Goal: Transaction & Acquisition: Purchase product/service

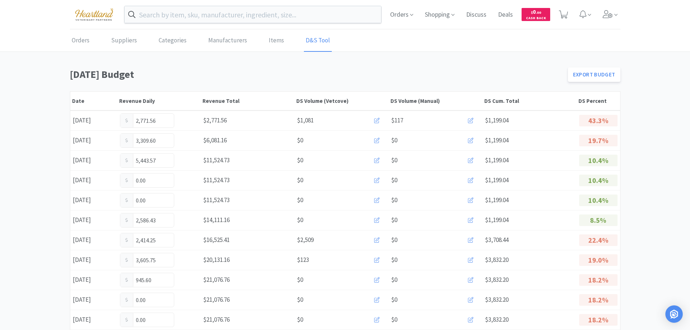
scroll to position [109, 0]
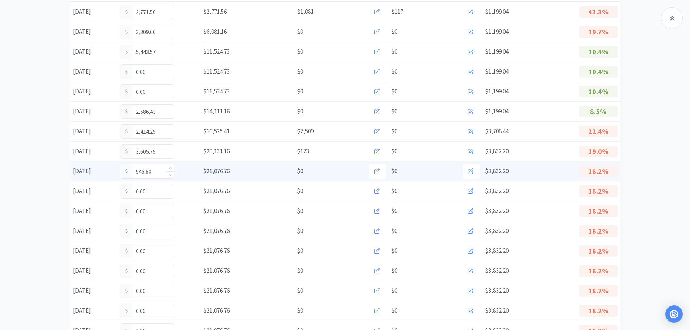
click at [159, 170] on input "945.60" at bounding box center [147, 171] width 54 height 14
type input "9"
type input "1,297.60"
click at [161, 171] on input "1,297.60" at bounding box center [147, 171] width 54 height 14
type input "1,299.85"
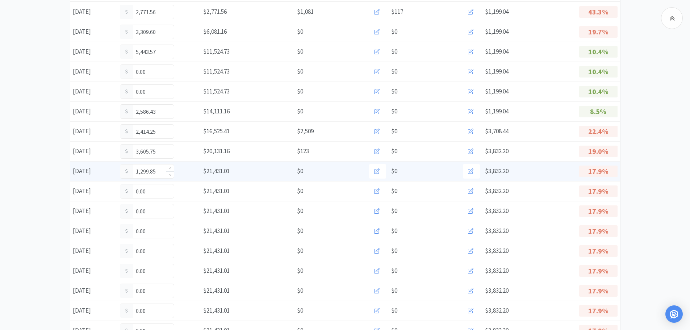
click at [160, 172] on input "1,299.85" at bounding box center [147, 171] width 54 height 14
type input "1"
type input "1,706.85"
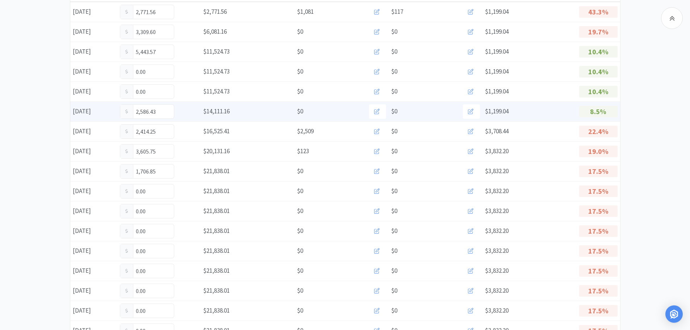
scroll to position [0, 0]
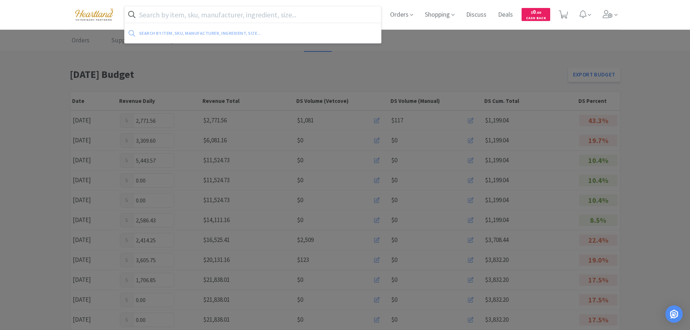
click at [211, 14] on input "text" at bounding box center [253, 14] width 257 height 17
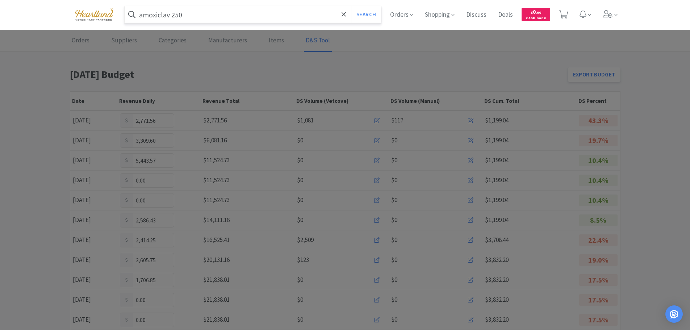
click at [351, 6] on button "Search" at bounding box center [366, 14] width 30 height 17
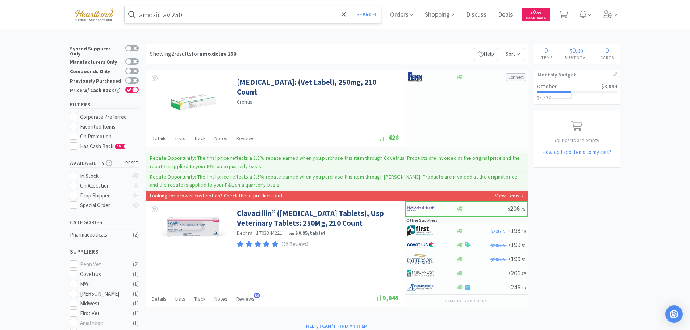
click at [222, 14] on input "amoxiclav 250" at bounding box center [253, 14] width 257 height 17
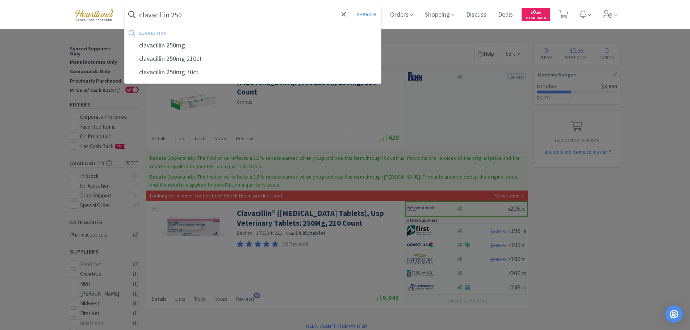
type input "clavacillin 250"
click at [351, 6] on button "Search" at bounding box center [366, 14] width 30 height 17
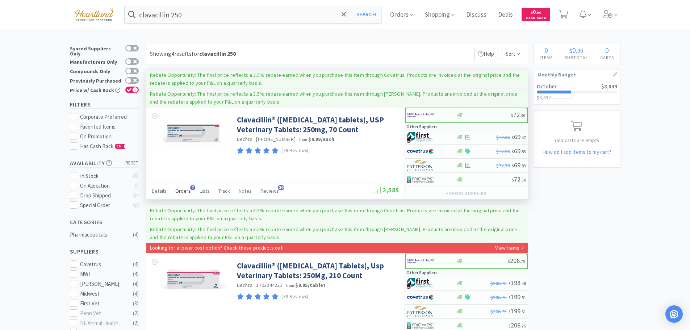
click at [181, 190] on span "Orders" at bounding box center [183, 191] width 16 height 7
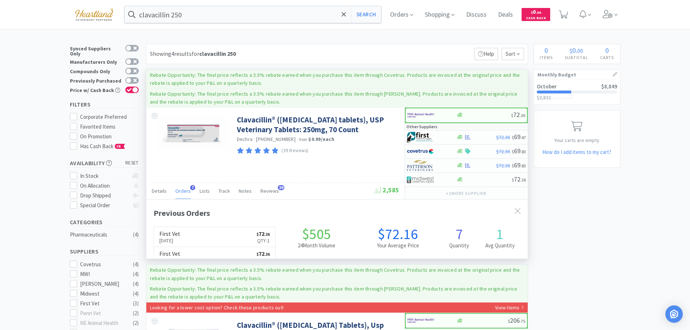
scroll to position [188, 381]
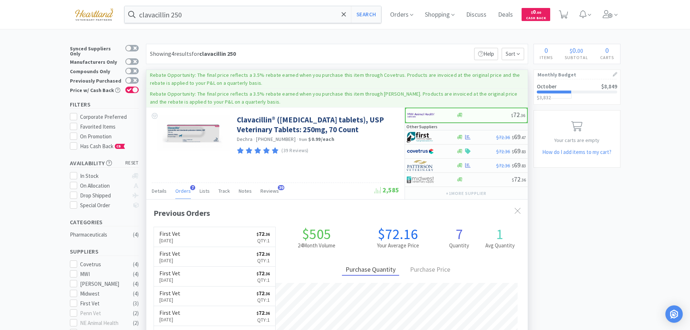
click at [181, 190] on span "Orders" at bounding box center [183, 191] width 16 height 7
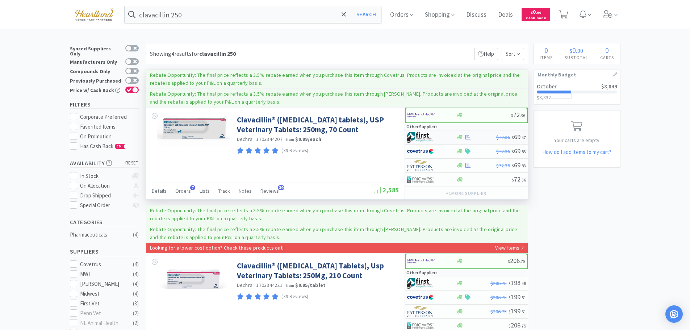
click at [442, 136] on div at bounding box center [427, 137] width 40 height 12
select select "1"
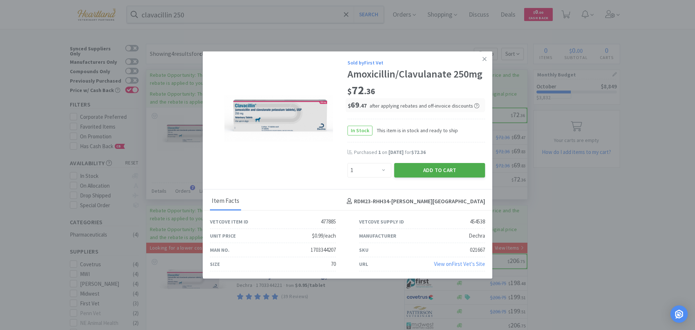
click at [438, 173] on button "Add to Cart" at bounding box center [439, 170] width 91 height 14
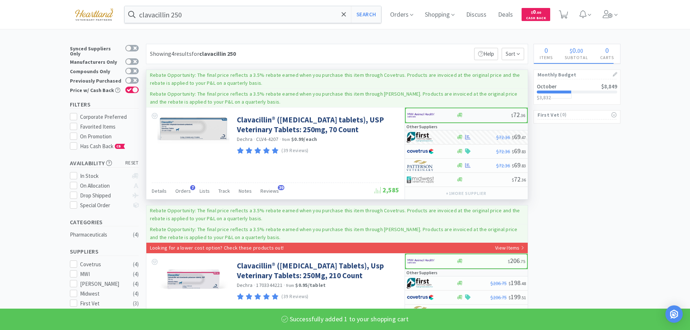
select select "1"
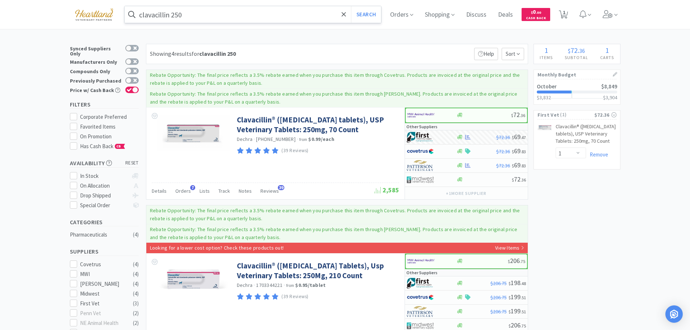
click at [213, 14] on input "clavacillin 250" at bounding box center [253, 14] width 257 height 17
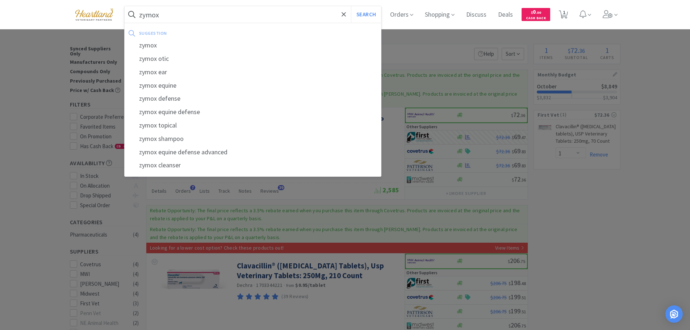
type input "zymox"
click at [351, 6] on button "Search" at bounding box center [366, 14] width 30 height 17
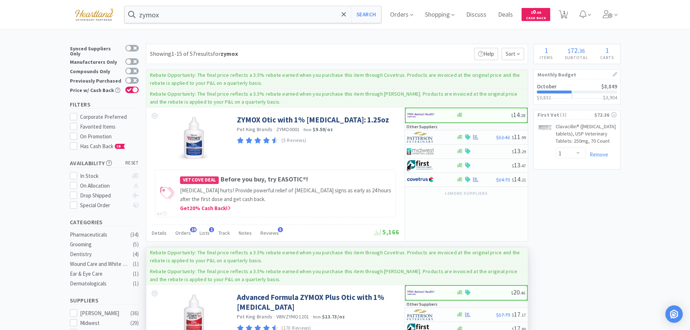
scroll to position [145, 0]
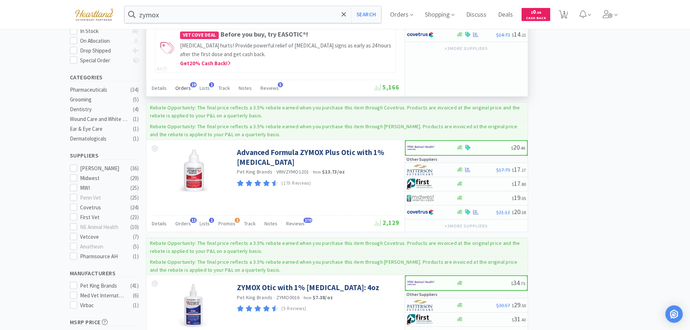
click at [185, 88] on span "Orders" at bounding box center [183, 88] width 16 height 7
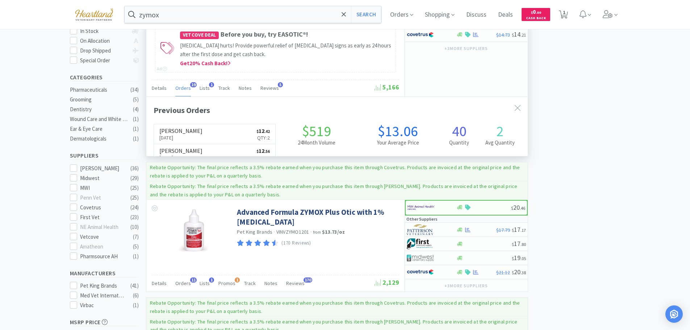
scroll to position [194, 381]
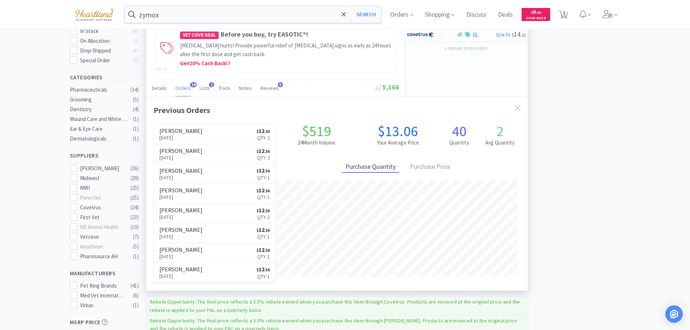
click at [185, 88] on span "Orders" at bounding box center [183, 88] width 16 height 7
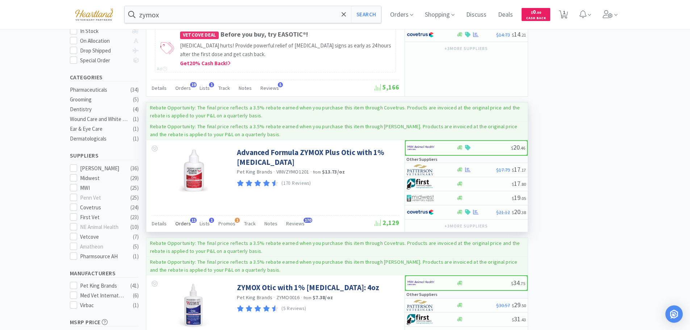
click at [184, 218] on div "Orders 11" at bounding box center [183, 225] width 16 height 14
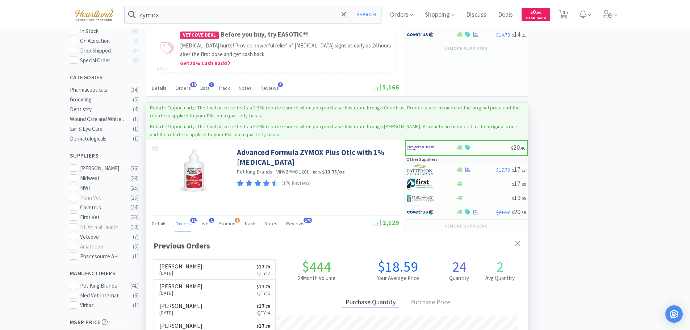
click at [184, 218] on div "Orders 11" at bounding box center [183, 225] width 16 height 14
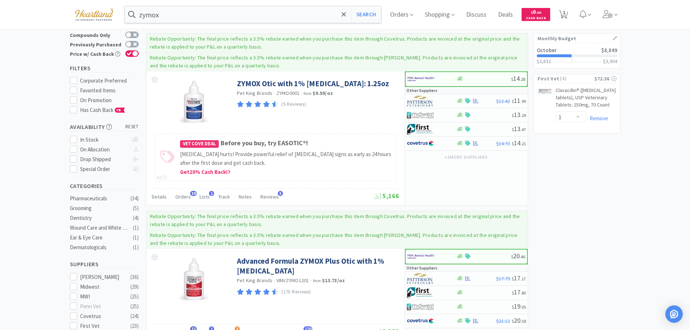
scroll to position [0, 0]
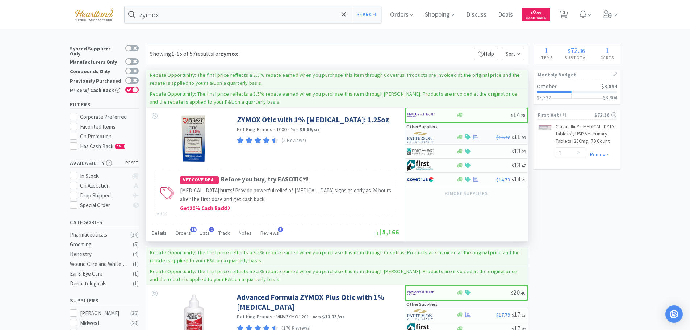
click at [446, 139] on div at bounding box center [427, 137] width 40 height 12
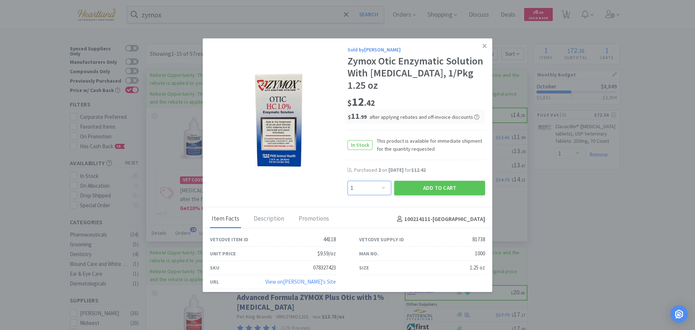
click at [379, 189] on select "Enter Quantity 1 2 3 4 5 6 7 8 9 10 11 12 13 14 15 16 17 18 19 20 Enter Quantity" at bounding box center [370, 188] width 44 height 14
select select "2"
click at [348, 181] on select "Enter Quantity 1 2 3 4 5 6 7 8 9 10 11 12 13 14 15 16 17 18 19 20 Enter Quantity" at bounding box center [370, 188] width 44 height 14
click at [453, 189] on button "Add to Cart" at bounding box center [439, 188] width 91 height 14
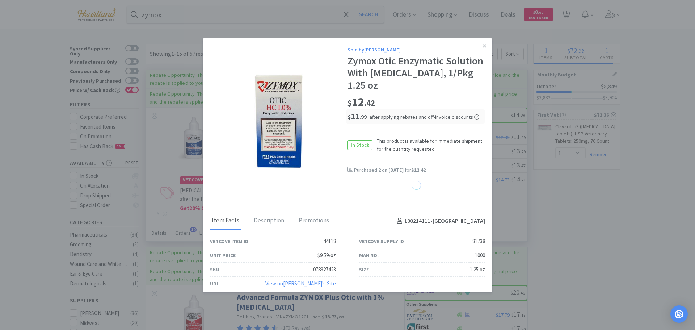
select select "2"
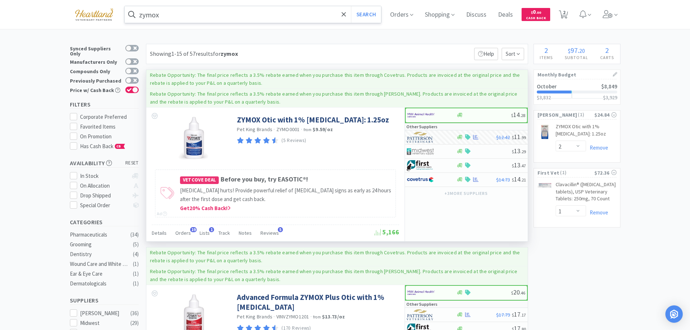
click at [186, 10] on input "zymox" at bounding box center [253, 14] width 257 height 17
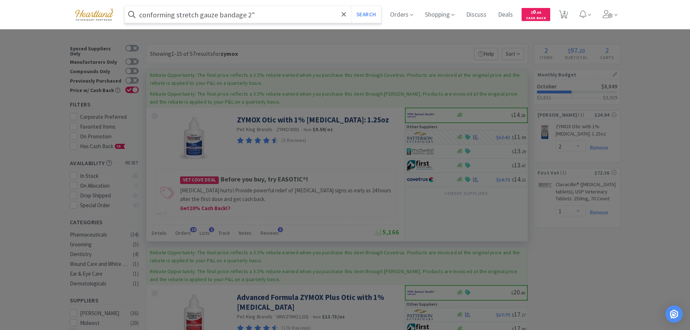
type input "conforming stretch gauze bandage 2""
click at [351, 6] on button "Search" at bounding box center [366, 14] width 30 height 17
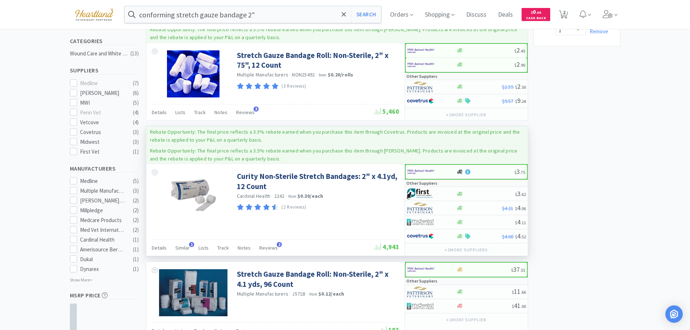
scroll to position [36, 0]
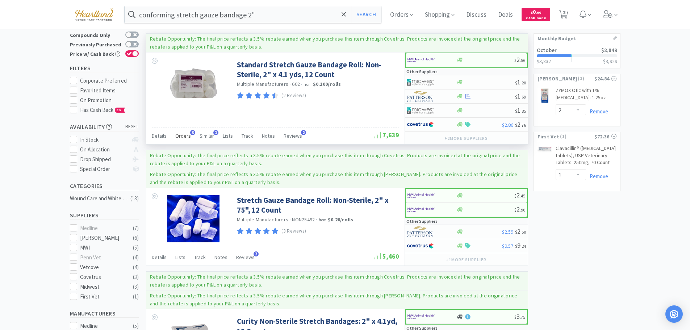
click at [176, 136] on span "Orders" at bounding box center [183, 135] width 16 height 7
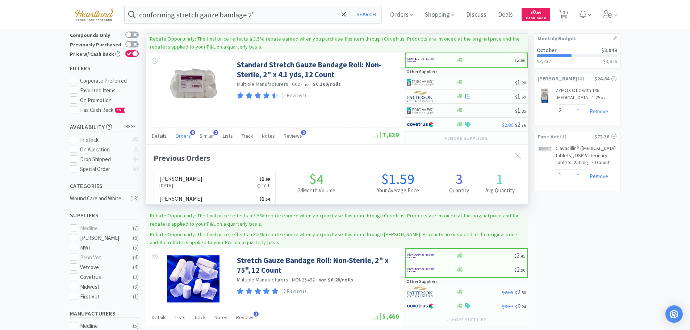
scroll to position [188, 381]
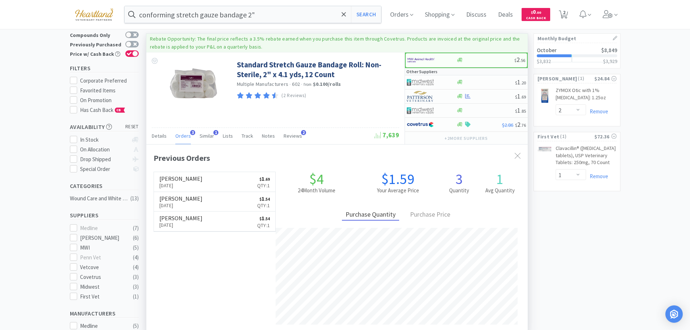
click at [176, 136] on span "Orders" at bounding box center [183, 135] width 16 height 7
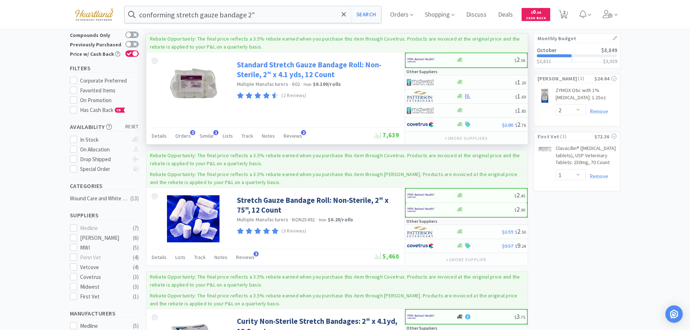
click at [265, 66] on link "Standard Stretch Gauze Bandage Roll: Non-Sterile, 2" x 4.1 yds, 12 Count" at bounding box center [317, 70] width 160 height 20
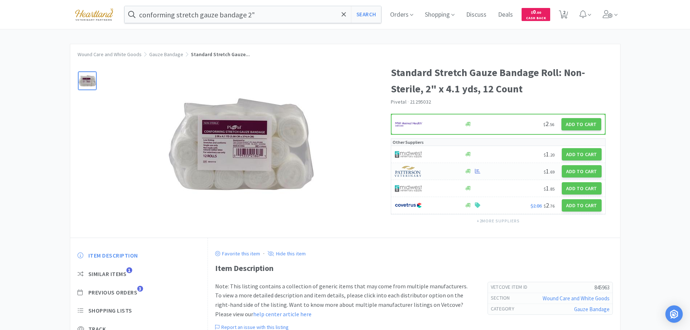
click at [439, 172] on div at bounding box center [426, 171] width 62 height 12
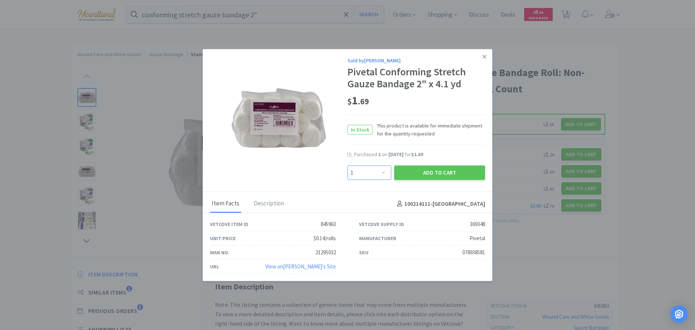
click at [383, 169] on select "Enter Quantity 1 2 3 4 5 6 7 8 9 10 11 12 13 14 15 16 17 18 19 20 Enter Quantity" at bounding box center [370, 172] width 44 height 14
select select "2"
click at [348, 165] on select "Enter Quantity 1 2 3 4 5 6 7 8 9 10 11 12 13 14 15 16 17 18 19 20 Enter Quantity" at bounding box center [370, 172] width 44 height 14
click at [449, 173] on button "Add to Cart" at bounding box center [439, 172] width 91 height 14
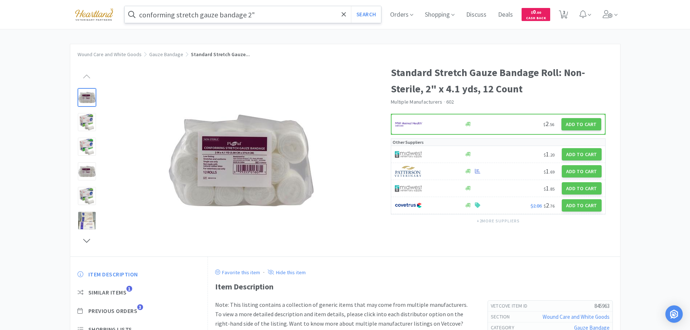
click at [301, 16] on input "conforming stretch gauze bandage 2"" at bounding box center [253, 14] width 257 height 17
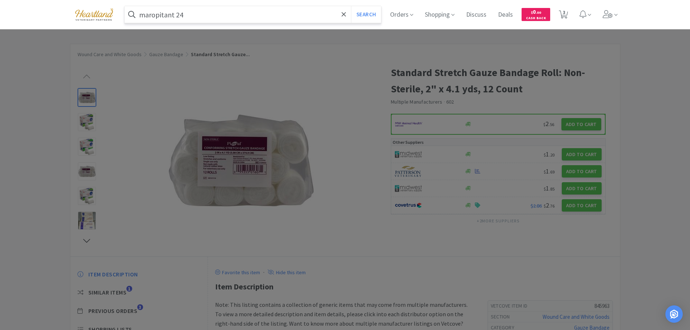
type input "maropitant 24"
click at [351, 6] on button "Search" at bounding box center [366, 14] width 30 height 17
select select "2"
select select "1"
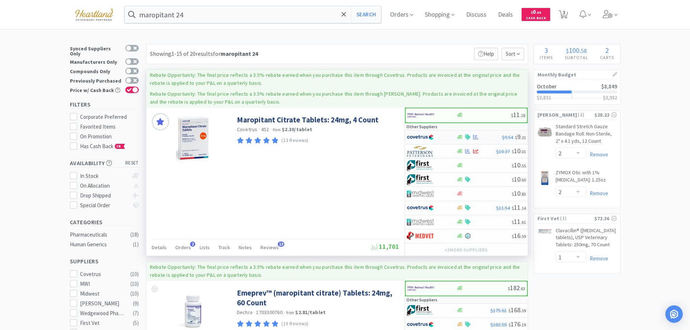
click at [443, 136] on div at bounding box center [427, 137] width 40 height 12
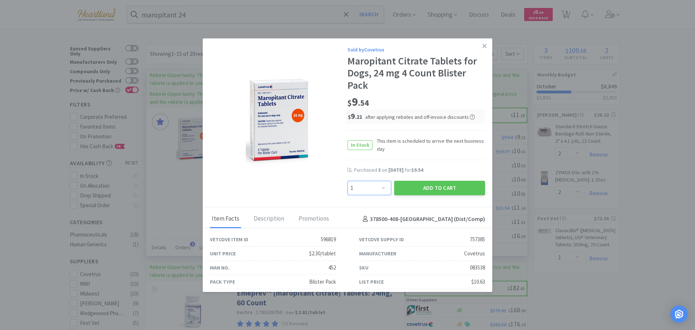
click at [381, 184] on select "Enter Quantity 1 2 3 4 5 6 7 8 9 10 11 12 13 14 15 16 17 18 19 20 Enter Quantity" at bounding box center [370, 188] width 44 height 14
select select "4"
click at [348, 181] on select "Enter Quantity 1 2 3 4 5 6 7 8 9 10 11 12 13 14 15 16 17 18 19 20 Enter Quantity" at bounding box center [370, 188] width 44 height 14
click at [433, 183] on button "Add to Cart" at bounding box center [439, 188] width 91 height 14
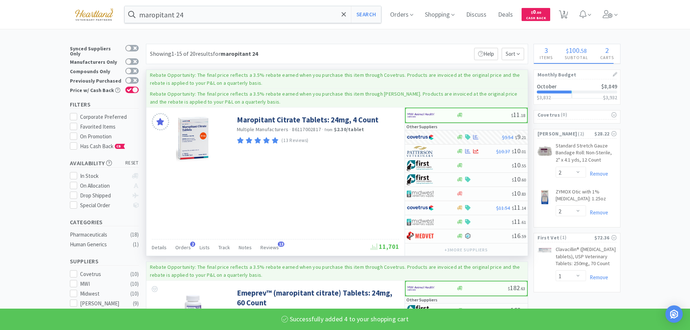
select select "4"
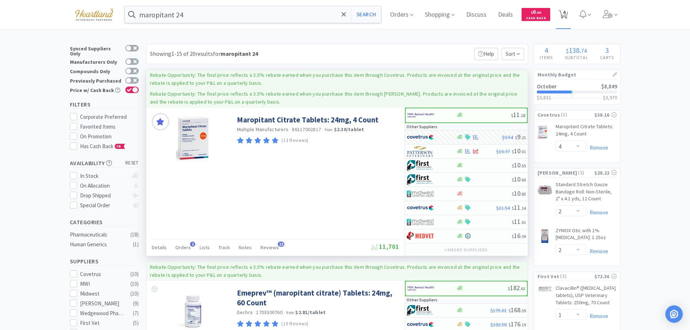
click at [565, 12] on span "4" at bounding box center [564, 12] width 3 height 29
select select "4"
select select "2"
select select "1"
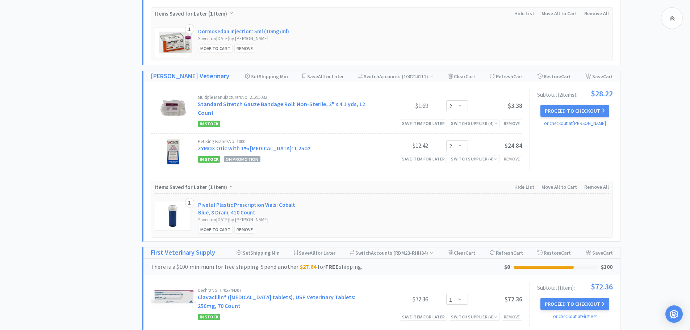
scroll to position [652, 0]
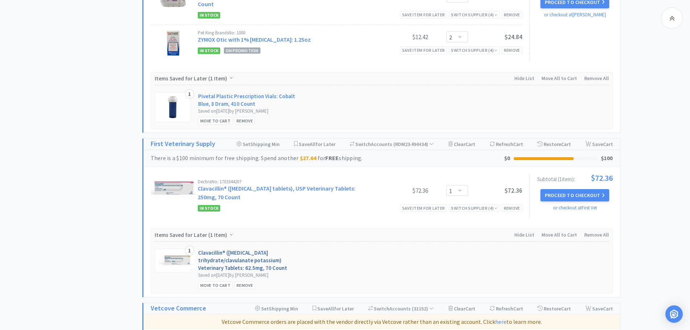
click at [205, 260] on link "Clavacillin® (amoxicillin trihydrate/clavulanate potassium) Veterinary Tablets:…" at bounding box center [249, 260] width 103 height 23
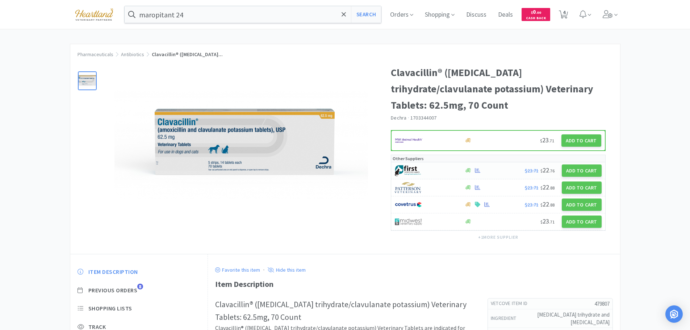
click at [435, 172] on div at bounding box center [426, 170] width 62 height 12
select select "1"
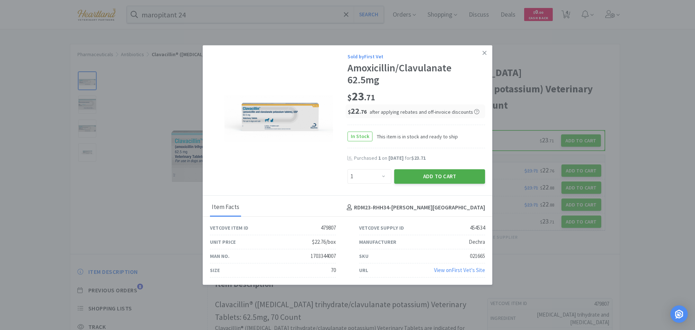
click at [437, 179] on button "Add to Cart" at bounding box center [439, 176] width 91 height 14
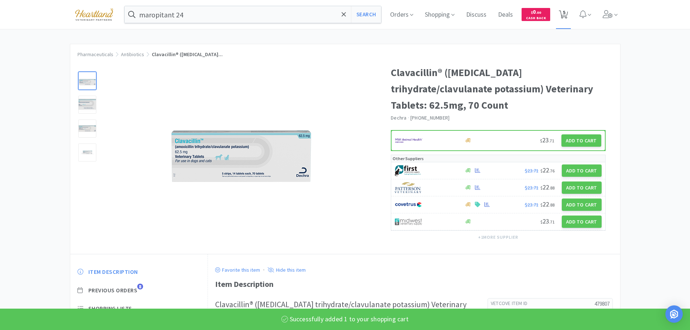
click at [565, 11] on span "5" at bounding box center [564, 12] width 3 height 29
select select "4"
select select "2"
select select "1"
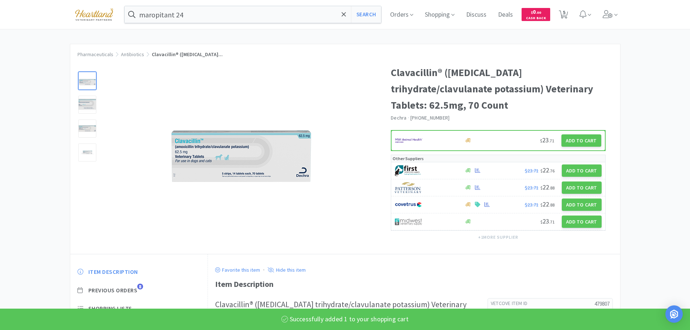
select select "1"
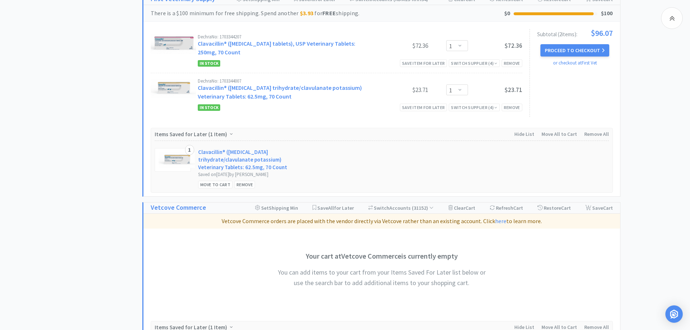
scroll to position [724, 0]
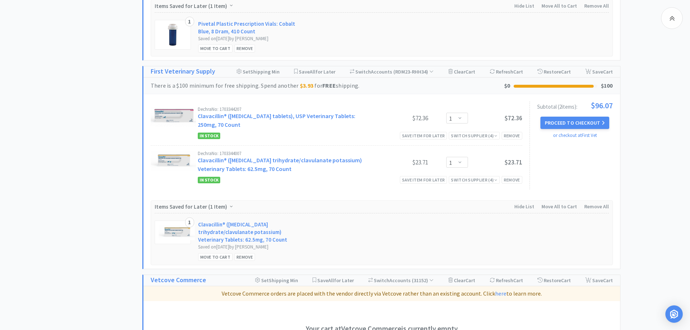
click at [242, 257] on div "Remove" at bounding box center [244, 257] width 21 height 8
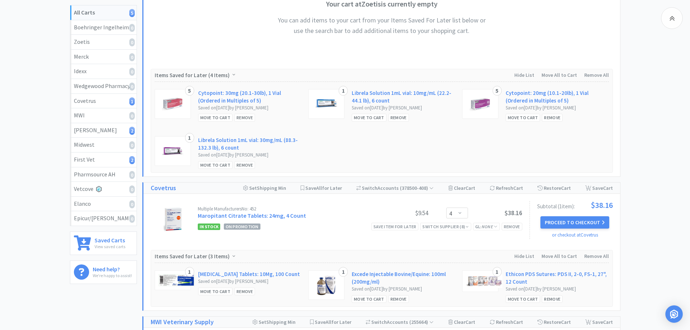
scroll to position [0, 0]
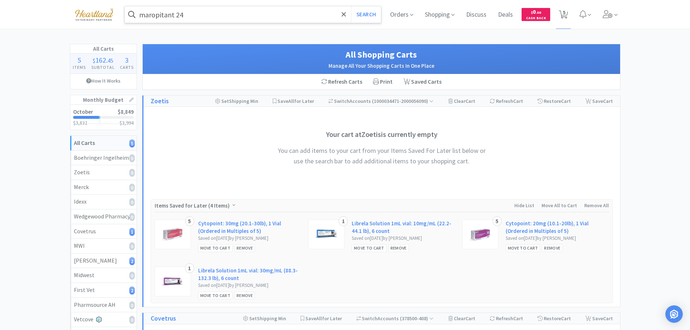
click at [224, 13] on input "maropitant 24" at bounding box center [253, 14] width 257 height 17
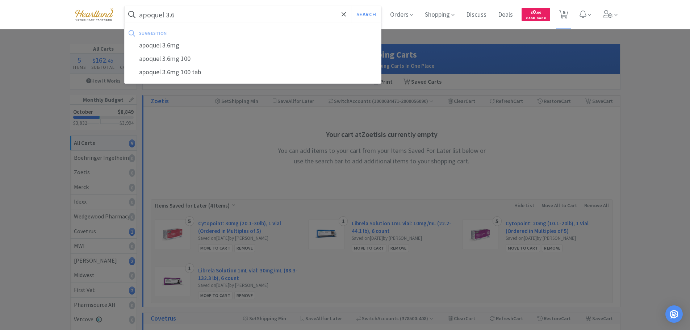
type input "apoquel 3.6"
click at [351, 6] on button "Search" at bounding box center [366, 14] width 30 height 17
select select "4"
select select "2"
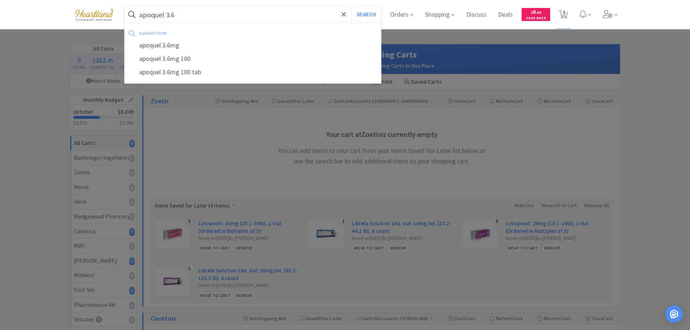
select select "1"
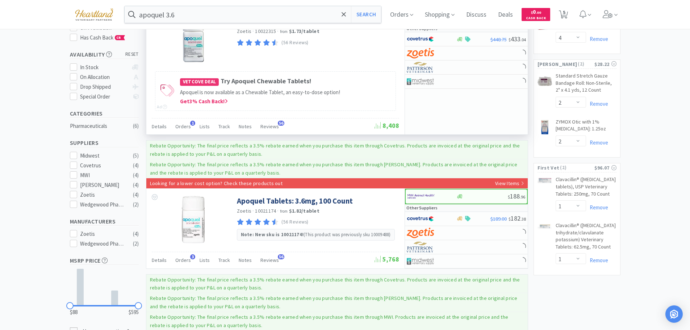
scroll to position [145, 0]
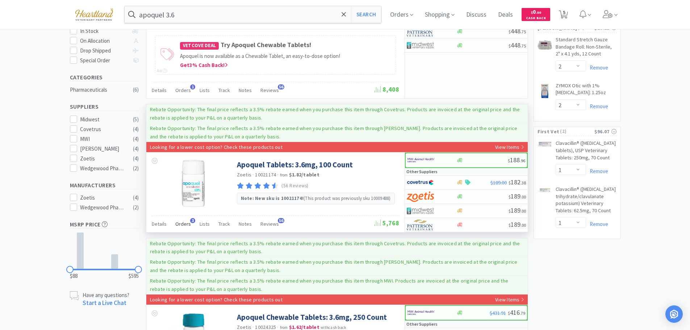
click at [179, 220] on span "Orders" at bounding box center [183, 223] width 16 height 7
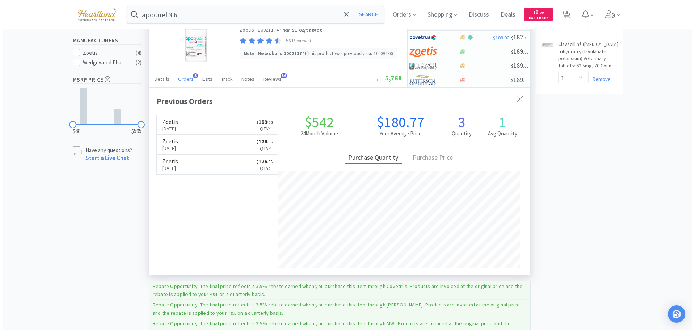
scroll to position [181, 0]
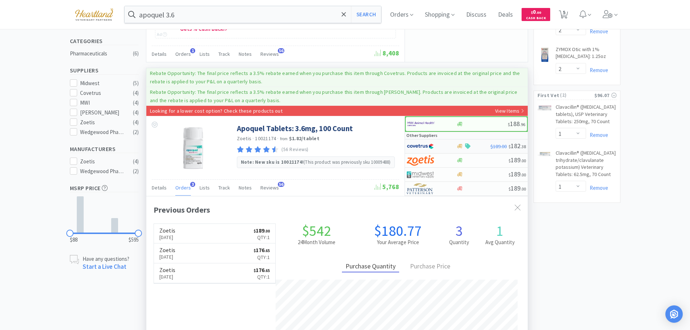
click at [439, 147] on div at bounding box center [427, 146] width 40 height 12
select select "1"
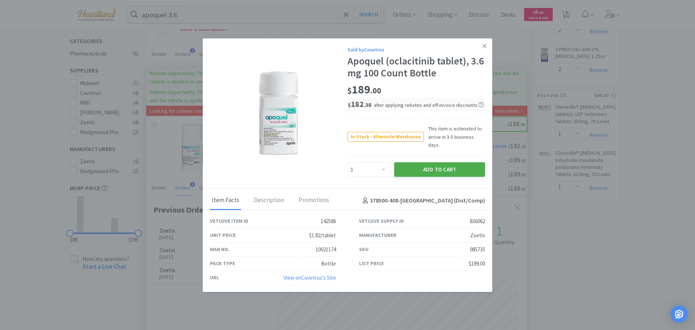
click at [434, 162] on button "Add to Cart" at bounding box center [439, 169] width 91 height 14
select select "1"
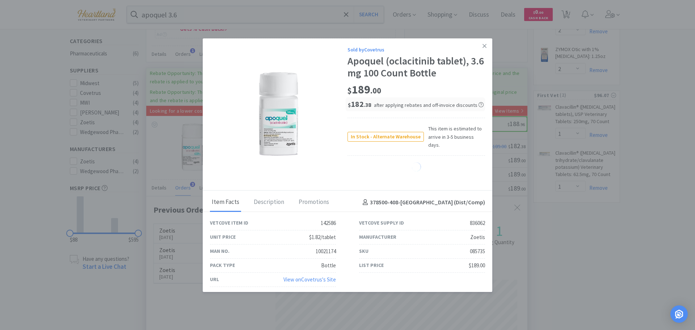
select select "1"
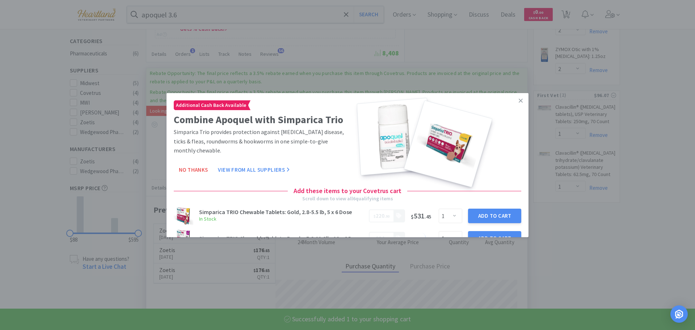
select select "1"
select select "4"
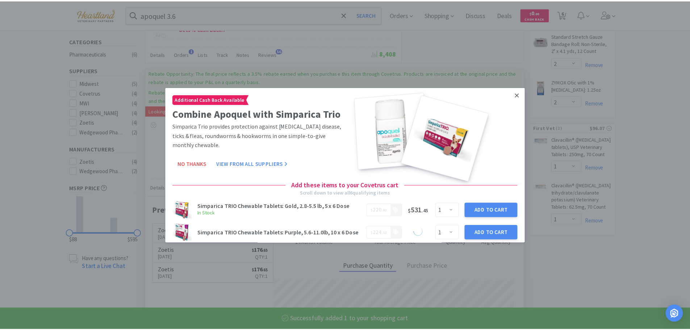
scroll to position [188, 381]
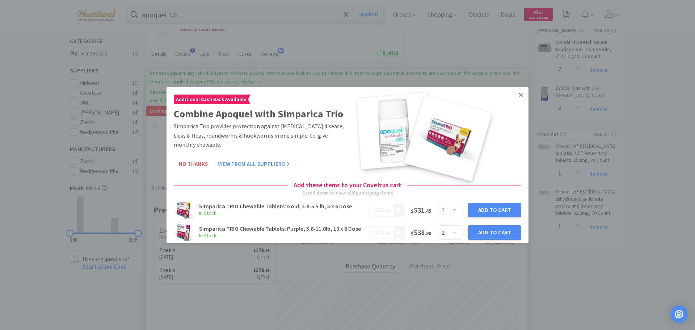
click at [519, 97] on icon at bounding box center [521, 94] width 4 height 7
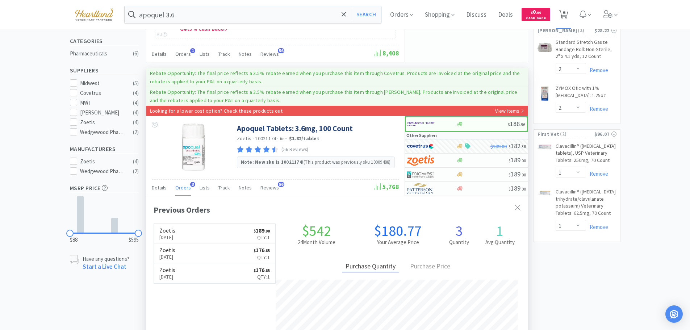
click at [565, 13] on span "6" at bounding box center [564, 12] width 3 height 29
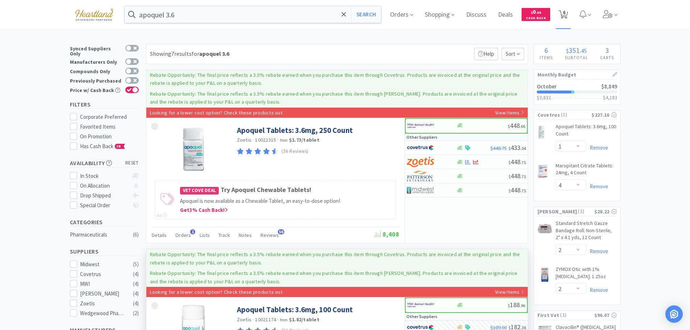
select select "1"
select select "4"
select select "2"
select select "1"
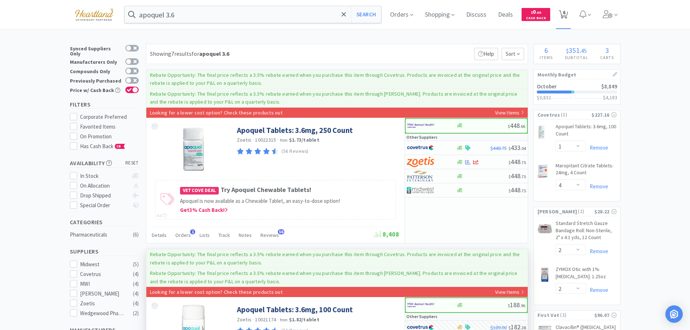
select select "1"
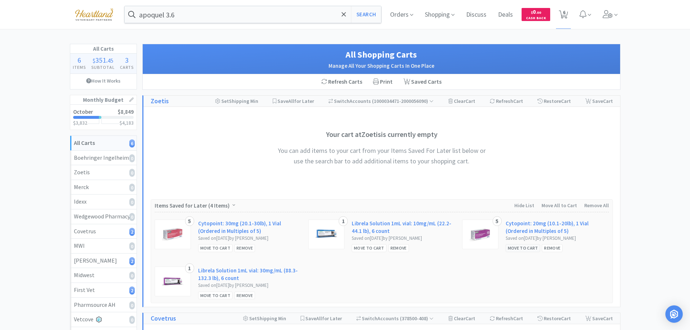
click at [518, 245] on div "Move to Cart" at bounding box center [522, 248] width 35 height 8
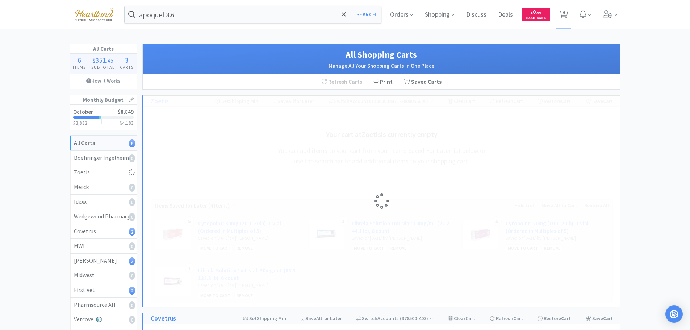
select select "5"
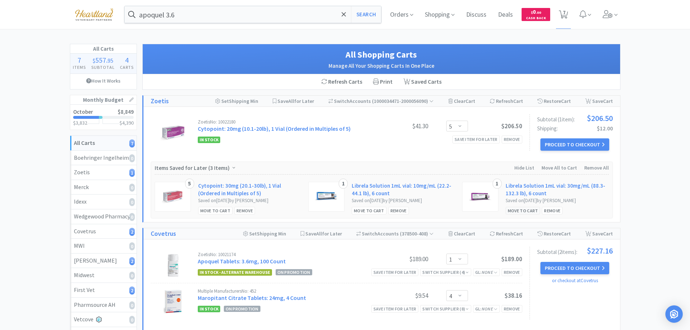
click at [529, 211] on div "Move to Cart" at bounding box center [522, 211] width 35 height 8
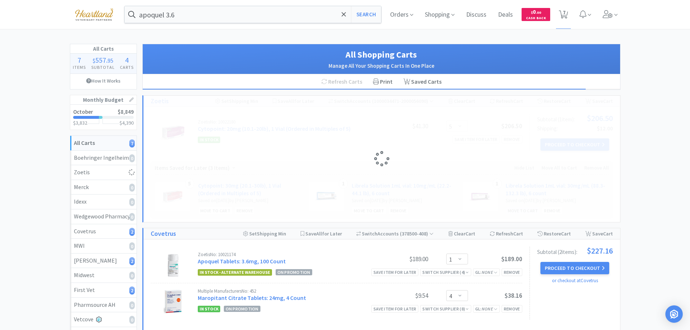
select select "1"
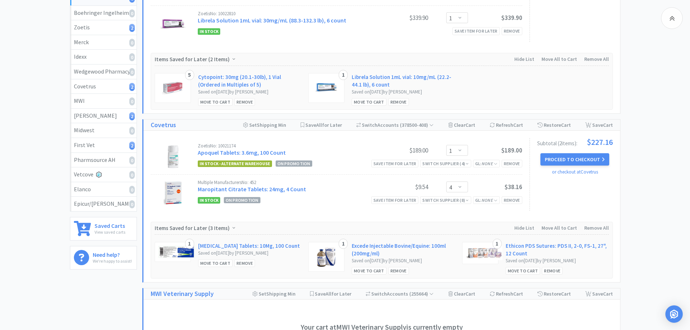
scroll to position [181, 0]
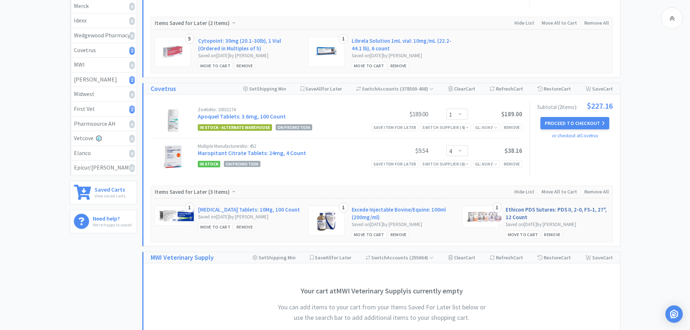
click at [519, 210] on link "Ethicon PDS Sutures: PDS II, 2-0, FS-1, 27", 12 Count" at bounding box center [556, 213] width 103 height 15
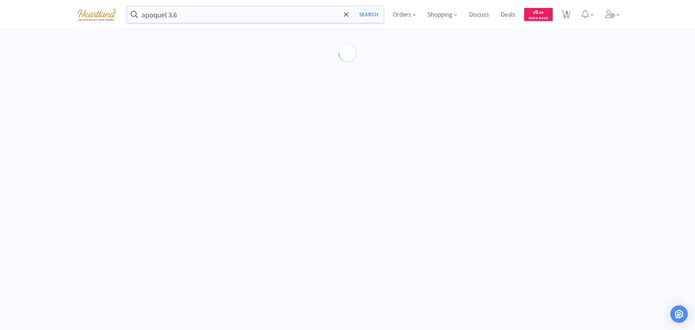
select select "123101"
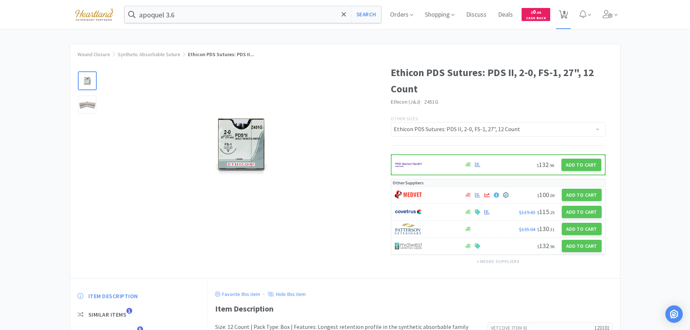
drag, startPoint x: 568, startPoint y: 13, endPoint x: 567, endPoint y: 22, distance: 8.7
click at [565, 13] on span "8" at bounding box center [564, 12] width 3 height 29
select select "5"
select select "1"
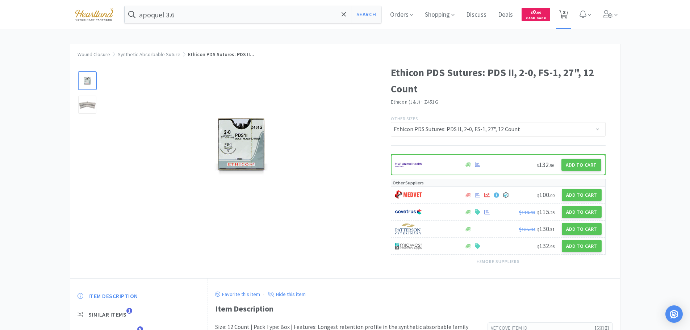
select select "4"
select select "2"
select select "1"
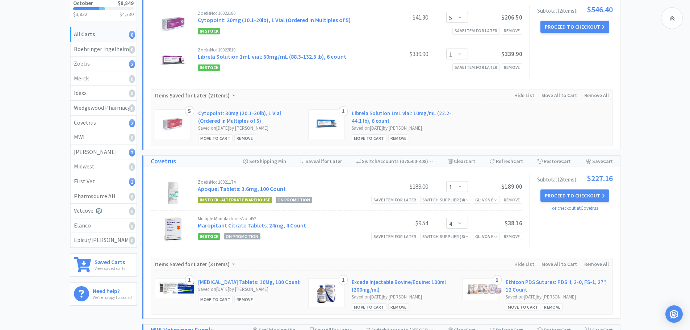
scroll to position [145, 0]
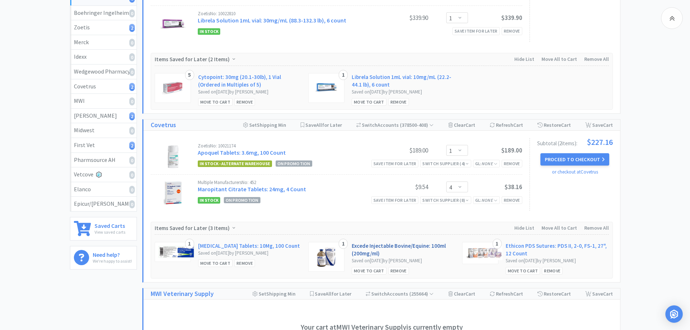
click at [391, 248] on link "Excede Injectable Bovine/Equine: 100ml (200mg/ml)" at bounding box center [402, 249] width 103 height 15
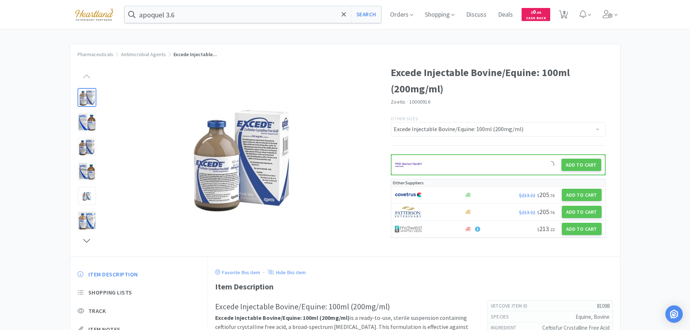
select select "5"
select select "1"
select select "4"
select select "2"
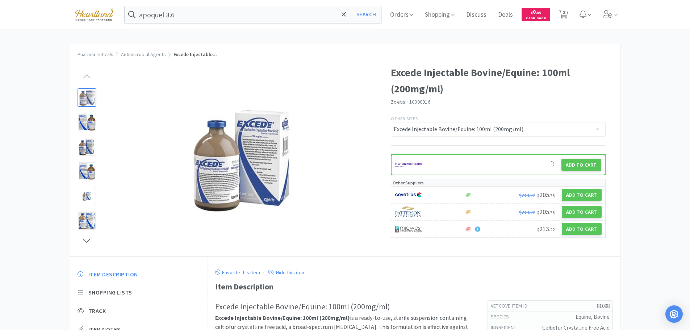
select select "2"
select select "1"
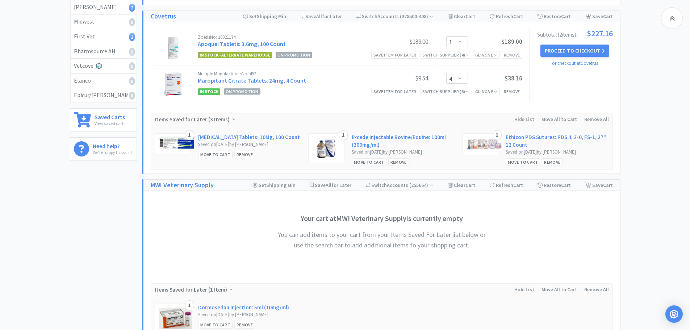
scroll to position [326, 0]
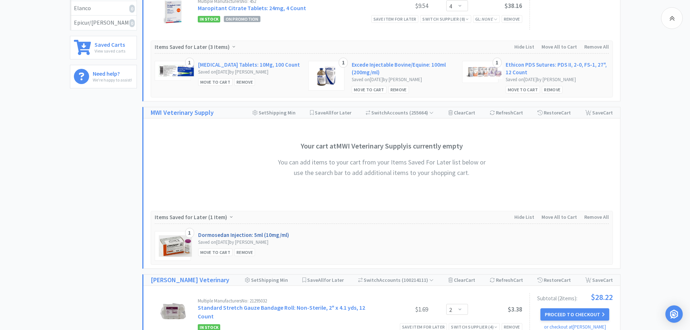
click at [239, 235] on link "Dormosedan Injection: 5ml (10mg/ml)" at bounding box center [243, 235] width 91 height 8
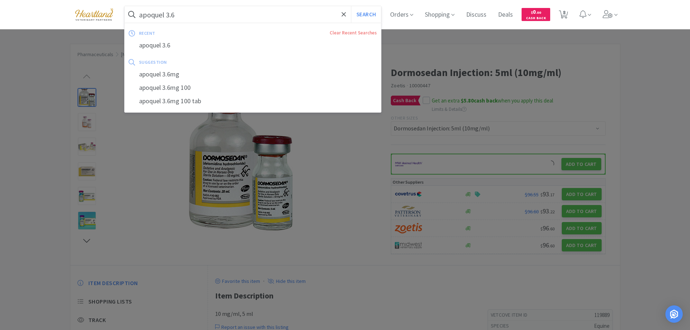
click at [194, 16] on input "apoquel 3.6" at bounding box center [253, 14] width 257 height 17
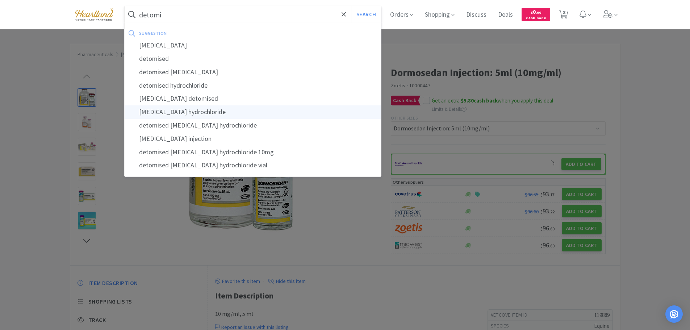
click at [193, 109] on div "detomidine hydrochloride" at bounding box center [253, 111] width 257 height 13
type input "detomidine hydrochloride"
select select "1"
select select "4"
select select "2"
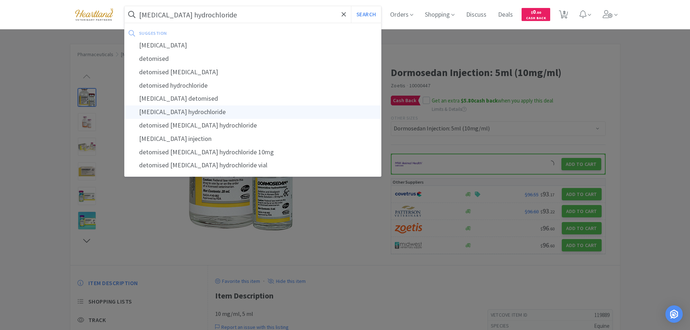
select select "2"
select select "1"
select select "5"
select select "1"
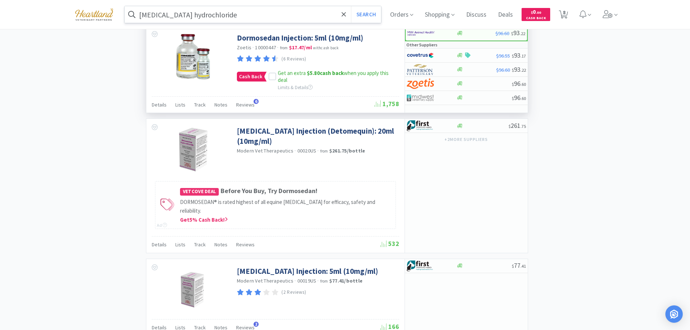
scroll to position [326, 0]
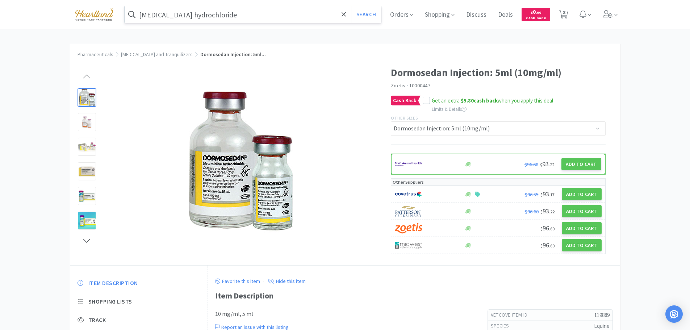
select select "1"
select select "4"
select select "2"
select select "1"
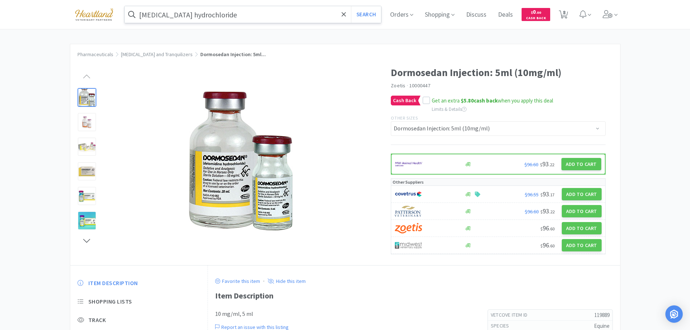
select select "1"
select select "5"
select select "1"
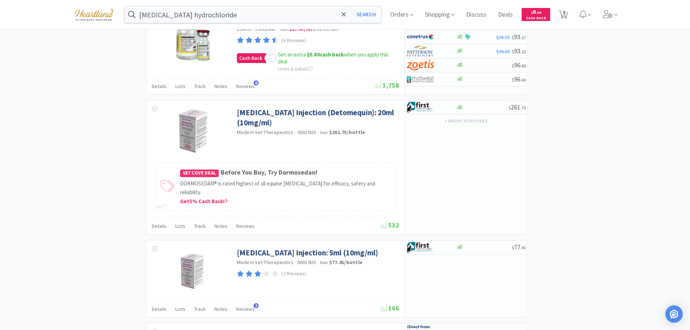
scroll to position [489, 0]
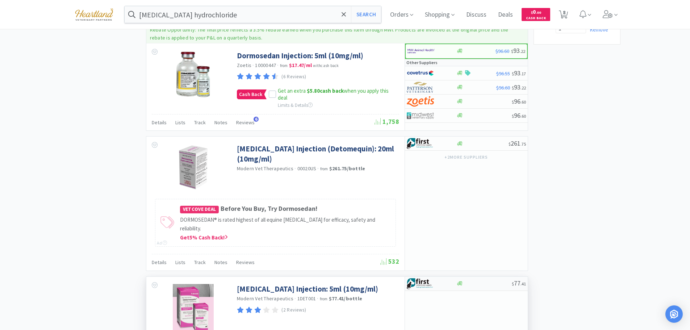
click at [441, 277] on div at bounding box center [427, 283] width 40 height 12
select select "1"
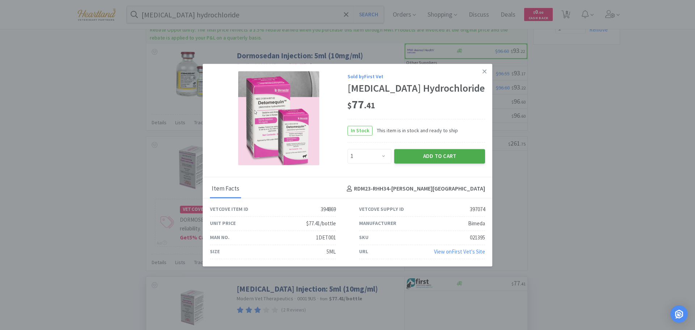
click at [433, 156] on button "Add to Cart" at bounding box center [439, 156] width 91 height 14
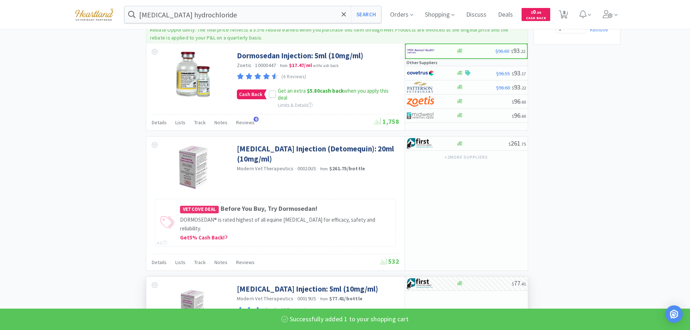
select select "1"
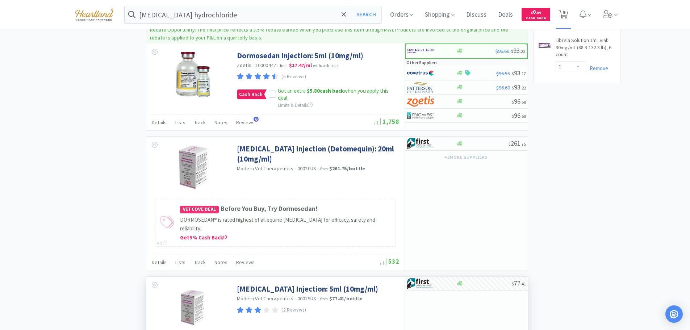
click at [565, 13] on span "9" at bounding box center [564, 12] width 3 height 29
select select "5"
select select "1"
select select "4"
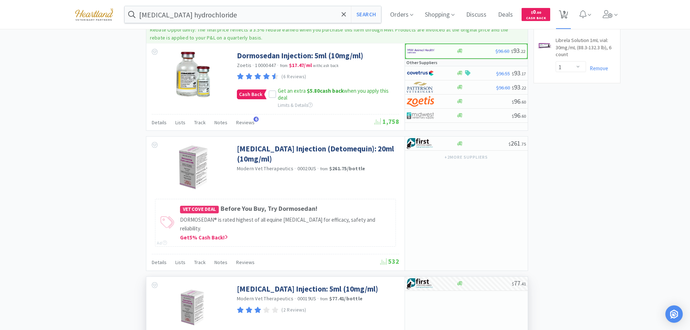
select select "2"
select select "1"
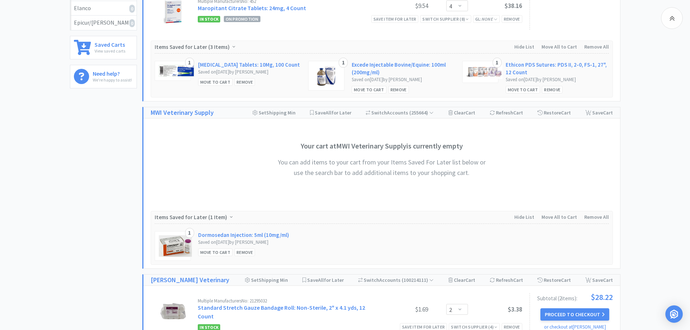
scroll to position [362, 0]
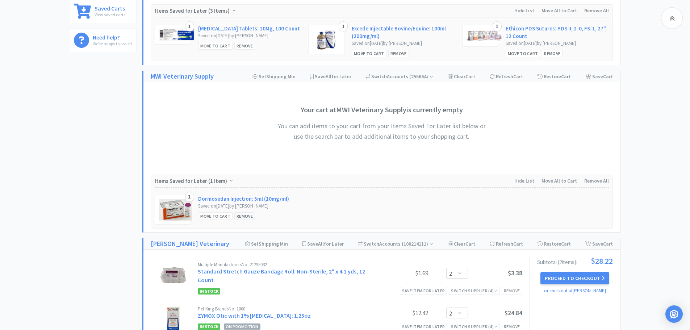
click at [243, 213] on div "Remove" at bounding box center [244, 216] width 21 height 8
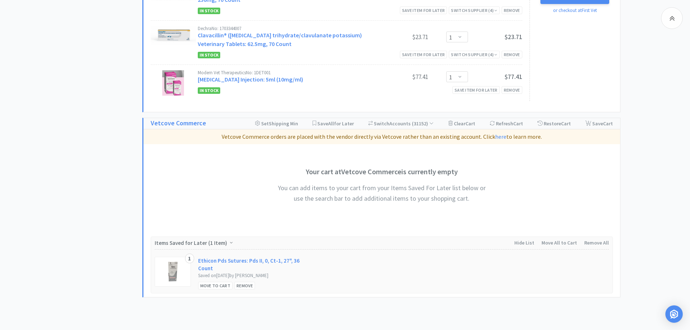
scroll to position [688, 0]
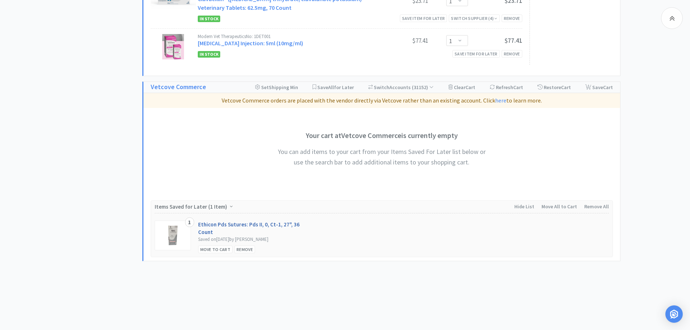
click at [239, 223] on link "Ethicon Pds Sutures: Pds II, 0, Ct-1, 27", 36 Count" at bounding box center [249, 227] width 103 height 15
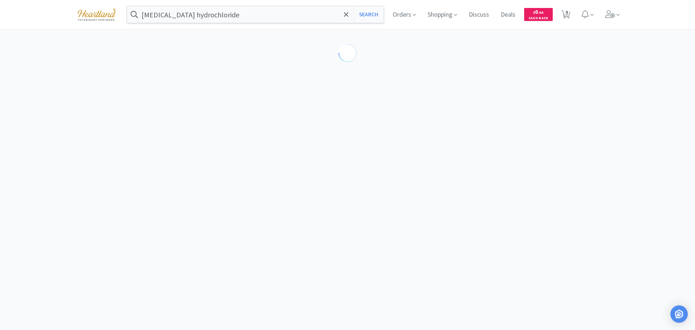
select select "160067"
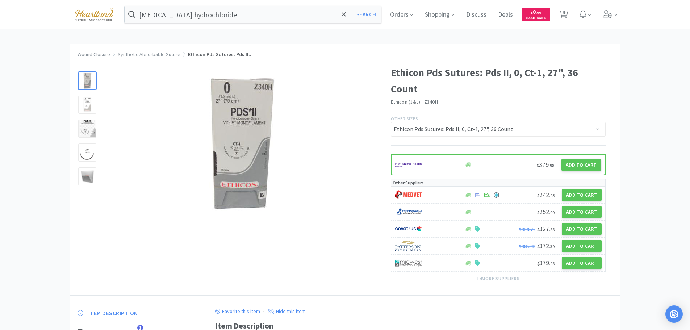
select select "5"
select select "1"
select select "4"
select select "2"
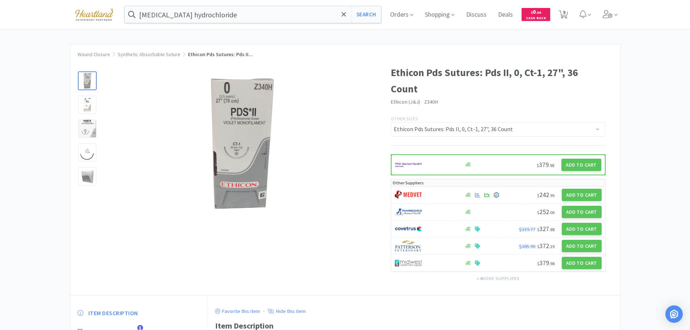
select select "2"
select select "1"
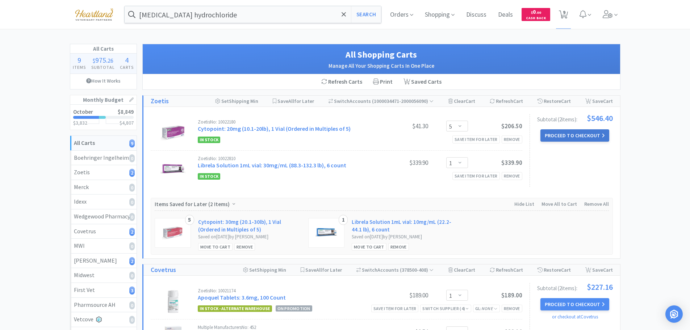
click at [583, 134] on button "Proceed to Checkout" at bounding box center [574, 135] width 69 height 12
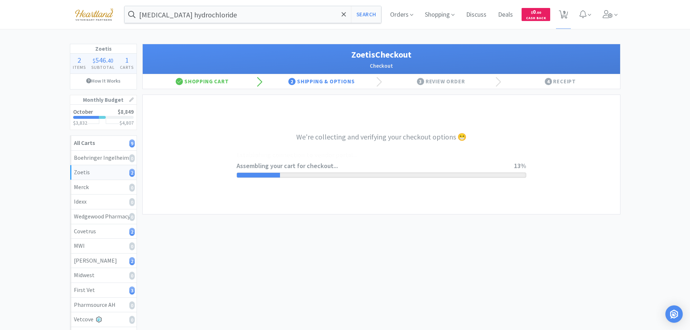
select select "invoice"
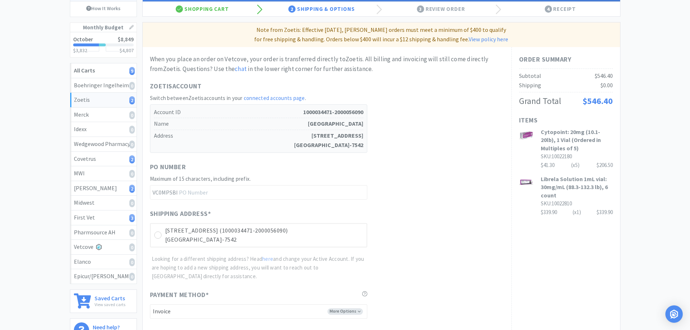
scroll to position [109, 0]
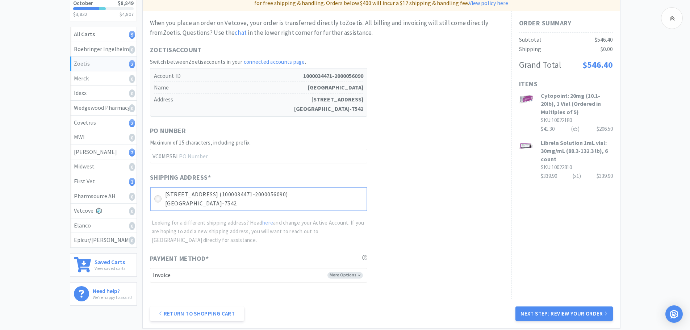
click at [157, 199] on icon at bounding box center [157, 198] width 5 height 5
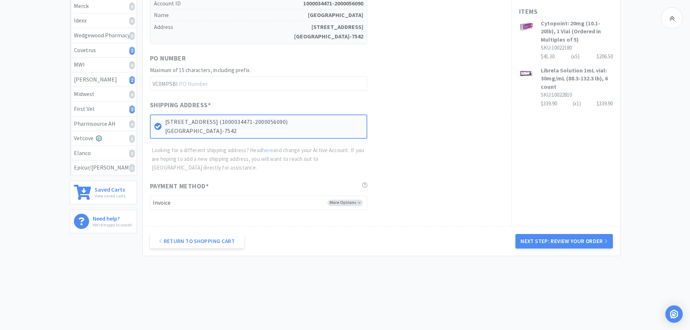
scroll to position [181, 0]
click at [563, 242] on button "Next Step: Review Your Order" at bounding box center [563, 240] width 97 height 14
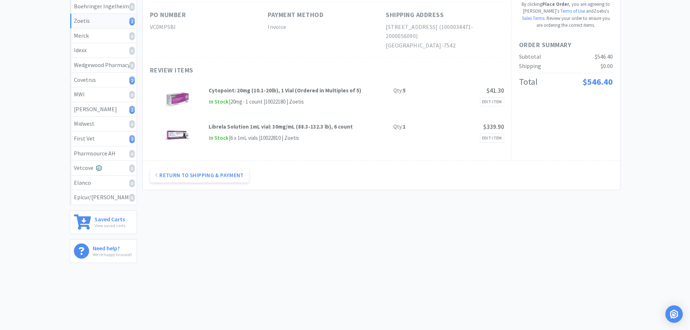
scroll to position [0, 0]
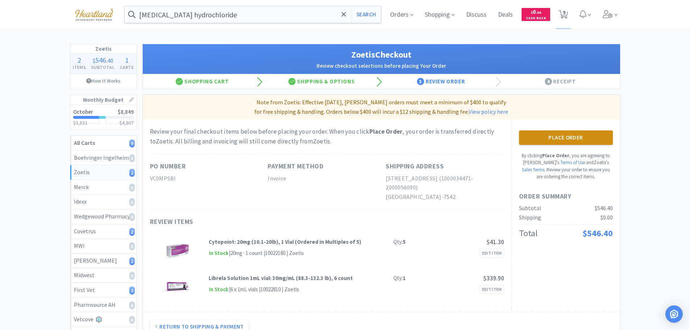
click at [576, 138] on button "Place Order" at bounding box center [566, 137] width 94 height 14
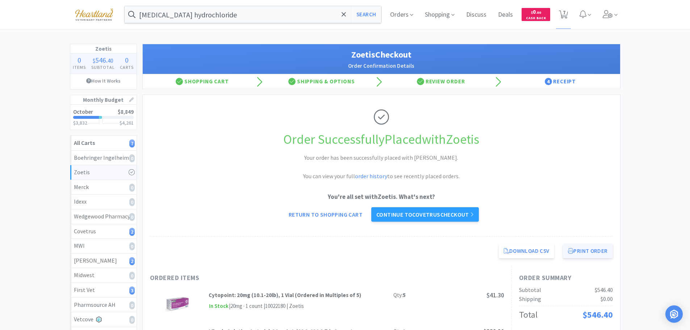
click at [580, 248] on button "Print Order" at bounding box center [588, 251] width 50 height 14
click at [431, 216] on link "Continue to Covetrus checkout" at bounding box center [425, 214] width 108 height 14
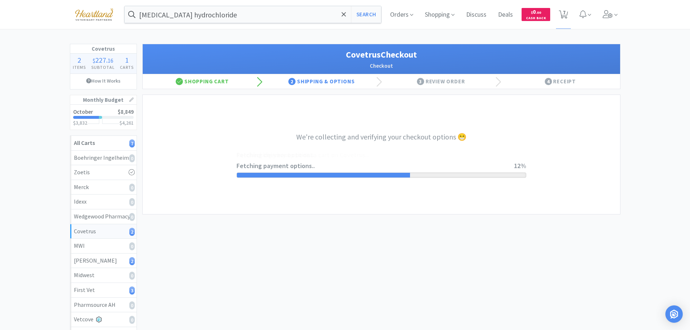
select select "ACCOUNT"
select select "cvt-standard-net"
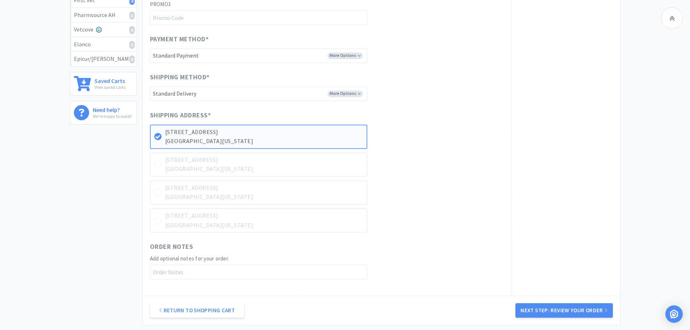
scroll to position [326, 0]
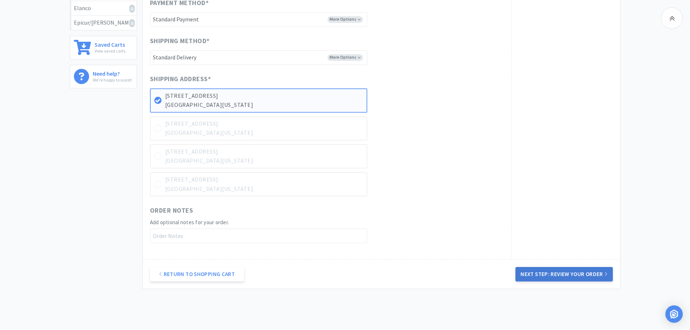
click at [563, 275] on button "Next Step: Review Your Order" at bounding box center [563, 274] width 97 height 14
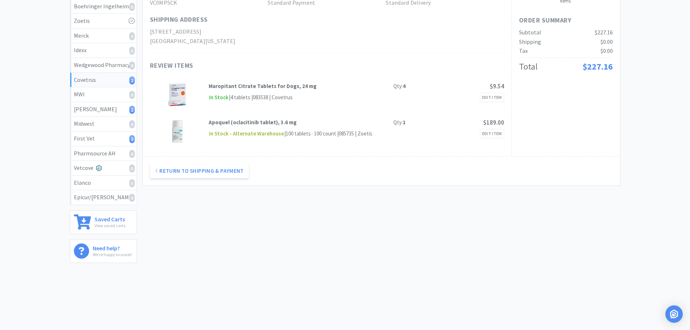
scroll to position [0, 0]
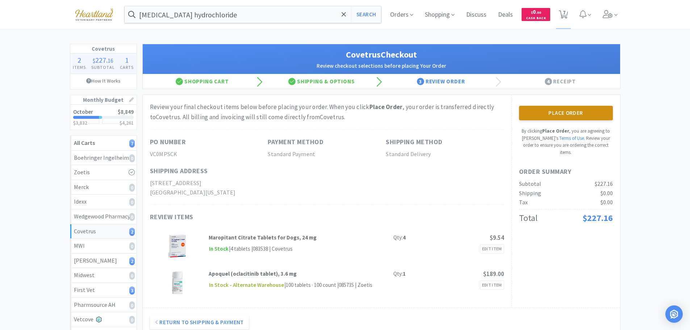
click at [576, 109] on button "Place Order" at bounding box center [566, 113] width 94 height 14
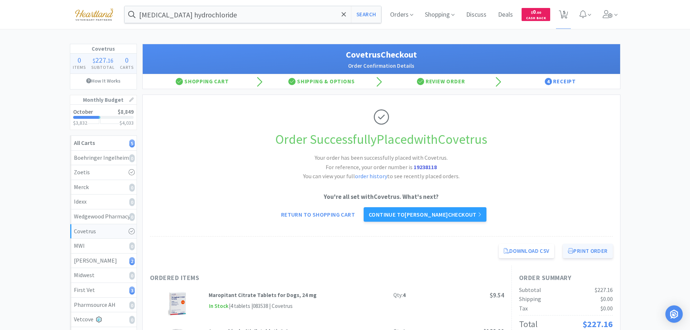
click at [593, 247] on button "Print Order" at bounding box center [588, 251] width 50 height 14
click at [460, 216] on link "Continue to Patterson checkout" at bounding box center [424, 214] width 123 height 14
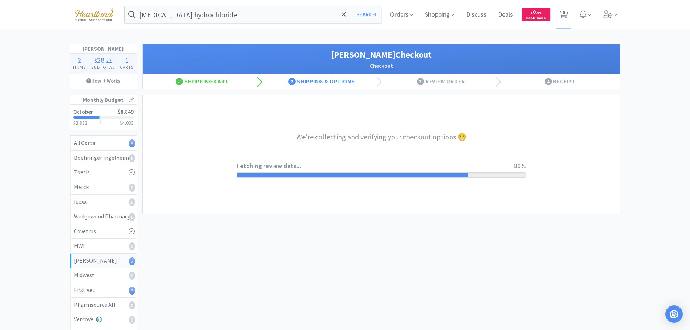
select select "1"
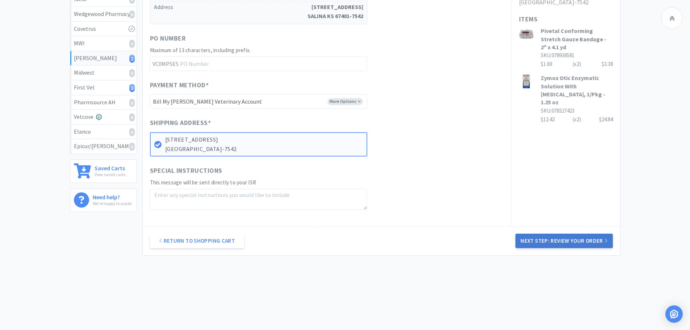
click at [555, 237] on button "Next Step: Review Your Order" at bounding box center [563, 240] width 97 height 14
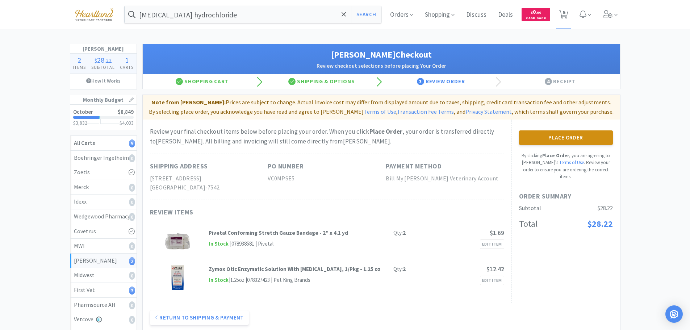
click at [574, 138] on button "Place Order" at bounding box center [566, 137] width 94 height 14
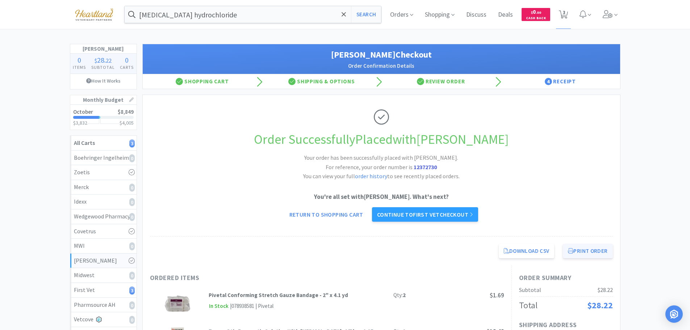
click at [605, 249] on button "Print Order" at bounding box center [588, 251] width 50 height 14
click at [431, 219] on link "Continue to First Vet checkout" at bounding box center [425, 214] width 106 height 14
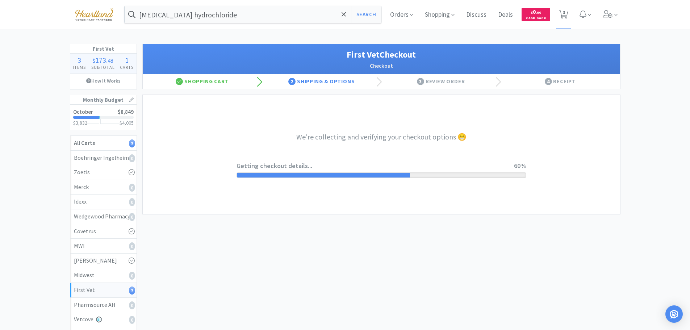
select select "companycredit"
select select "FIS"
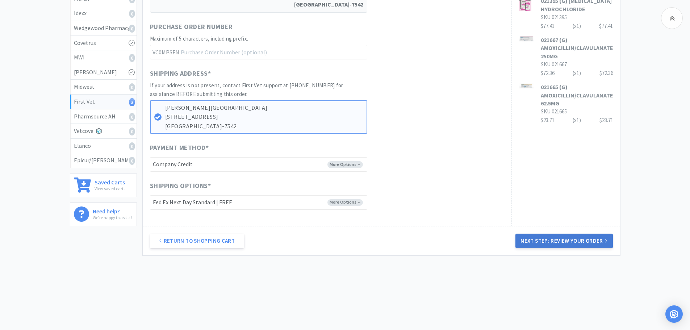
click at [581, 238] on button "Next Step: Review Your Order" at bounding box center [563, 240] width 97 height 14
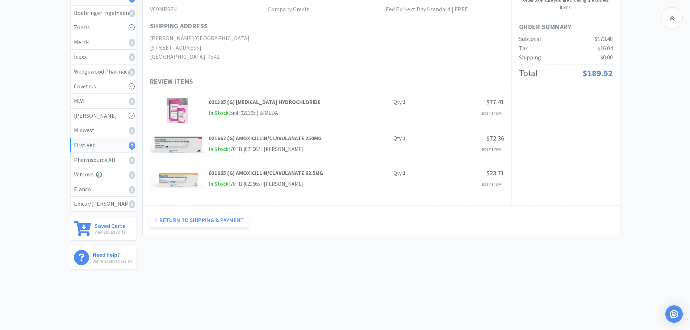
scroll to position [72, 0]
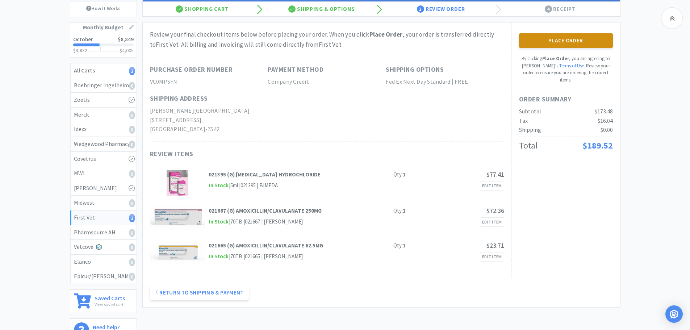
click at [581, 42] on button "Place Order" at bounding box center [566, 40] width 94 height 14
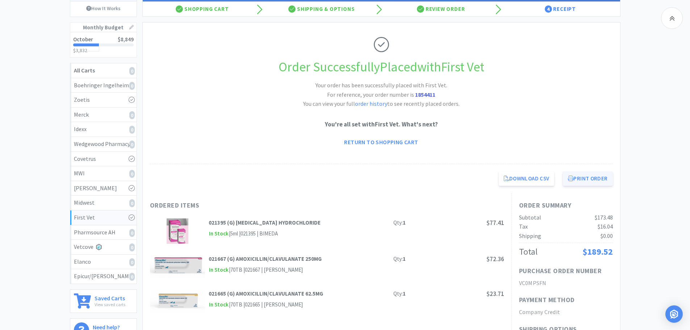
click at [580, 177] on button "Print Order" at bounding box center [588, 178] width 50 height 14
click at [386, 138] on link "Return to Shopping Cart" at bounding box center [381, 142] width 84 height 14
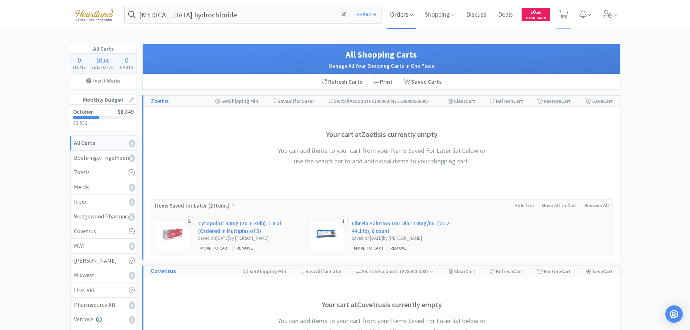
click at [408, 16] on span "Orders" at bounding box center [401, 14] width 29 height 29
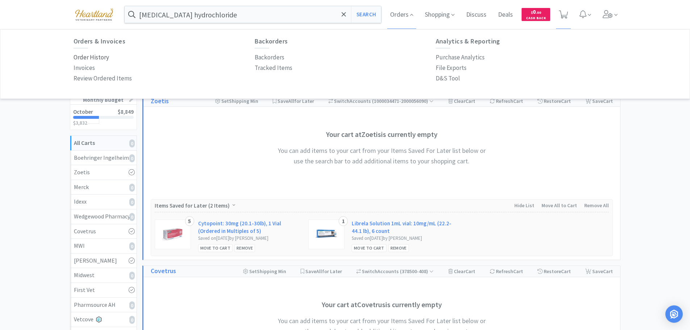
click at [97, 54] on p "Order History" at bounding box center [90, 57] width 35 height 10
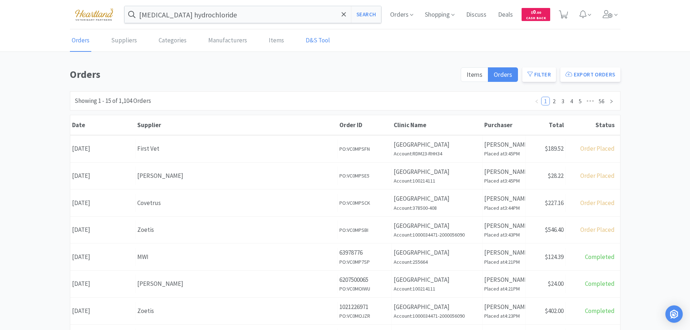
click at [315, 42] on link "D&S Tool" at bounding box center [318, 41] width 28 height 22
